Goal: Navigation & Orientation: Find specific page/section

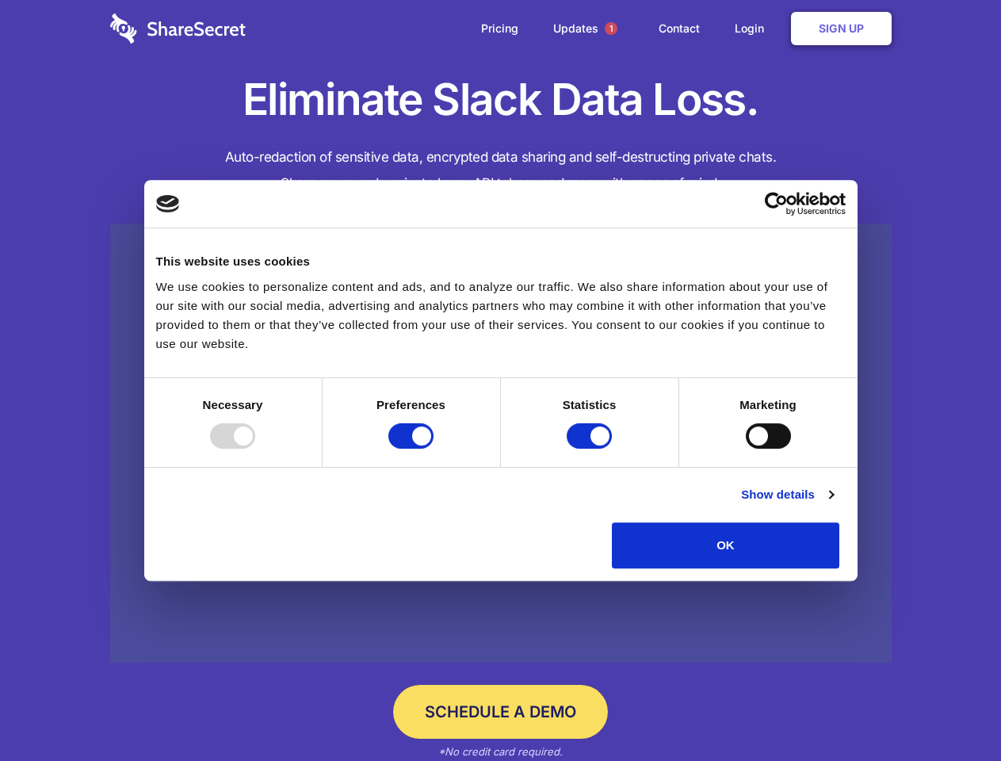
click at [255, 449] on div at bounding box center [232, 435] width 45 height 25
click at [434, 449] on input "Preferences" at bounding box center [410, 435] width 45 height 25
checkbox input "false"
click at [591, 449] on input "Statistics" at bounding box center [589, 435] width 45 height 25
checkbox input "false"
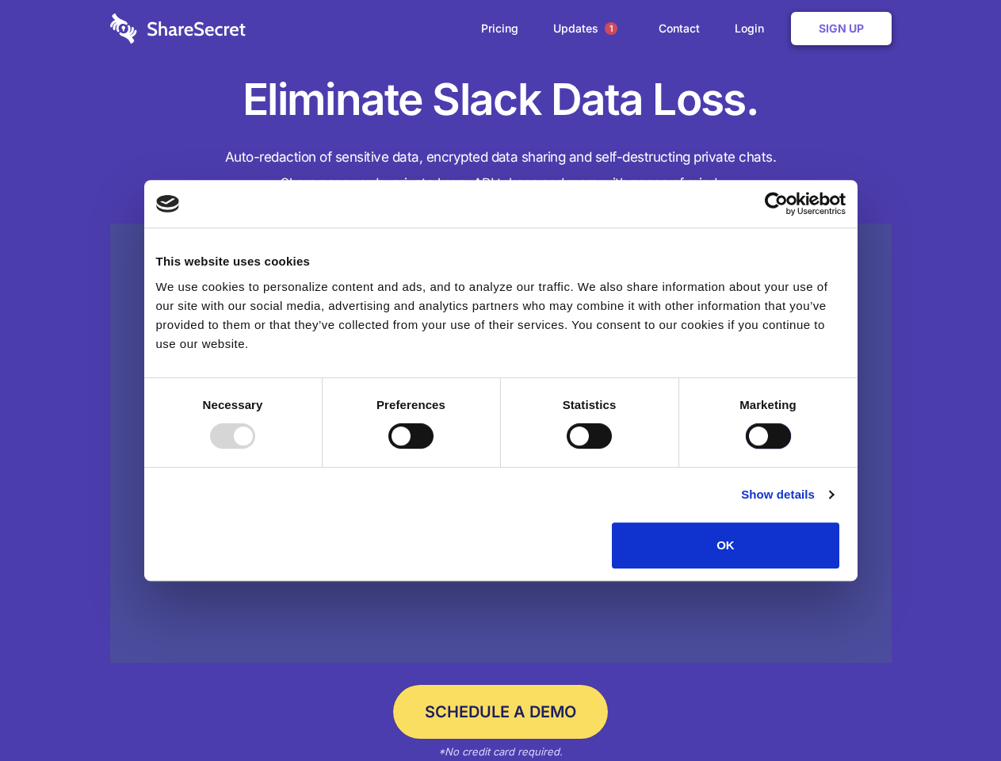
click at [746, 449] on input "Marketing" at bounding box center [768, 435] width 45 height 25
checkbox input "true"
click at [833, 504] on link "Show details" at bounding box center [787, 494] width 92 height 19
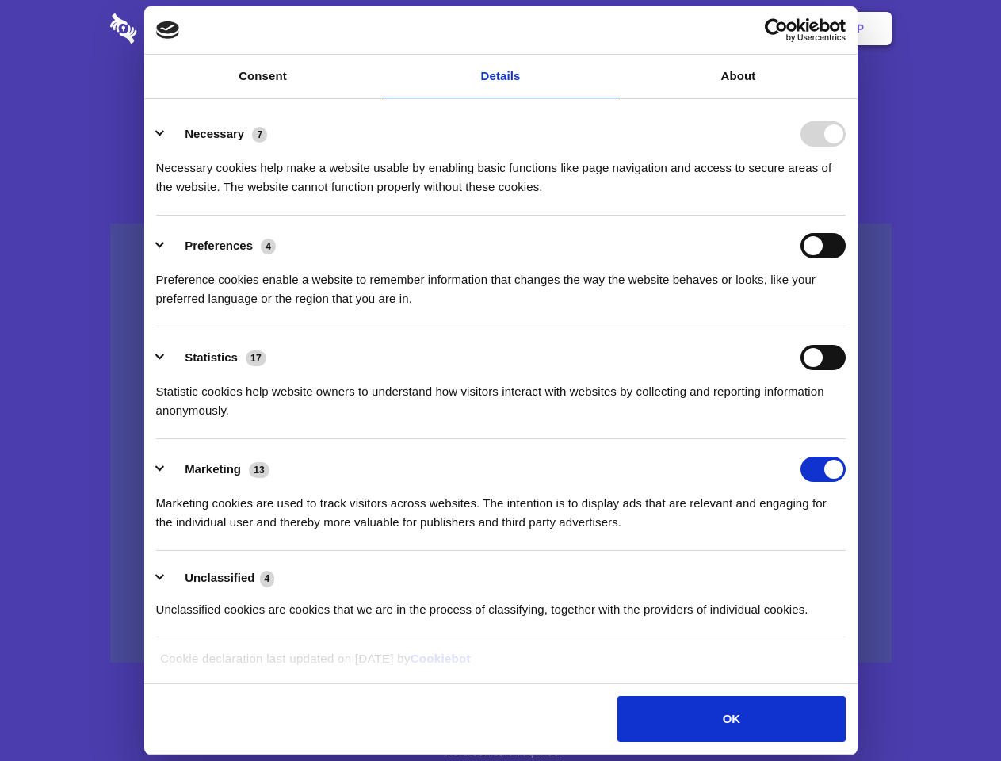
click at [846, 216] on li "Necessary 7 Necessary cookies help make a website usable by enabling basic func…" at bounding box center [500, 160] width 689 height 112
click at [610, 29] on span "1" at bounding box center [611, 28] width 13 height 13
